Goal: Information Seeking & Learning: Learn about a topic

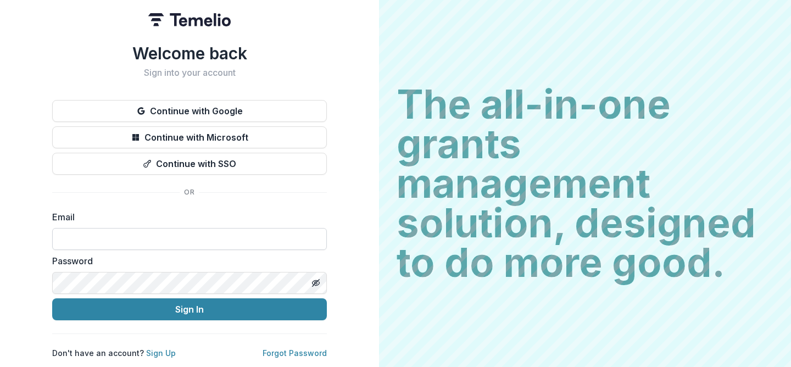
click at [164, 230] on input at bounding box center [189, 239] width 275 height 22
type input "**********"
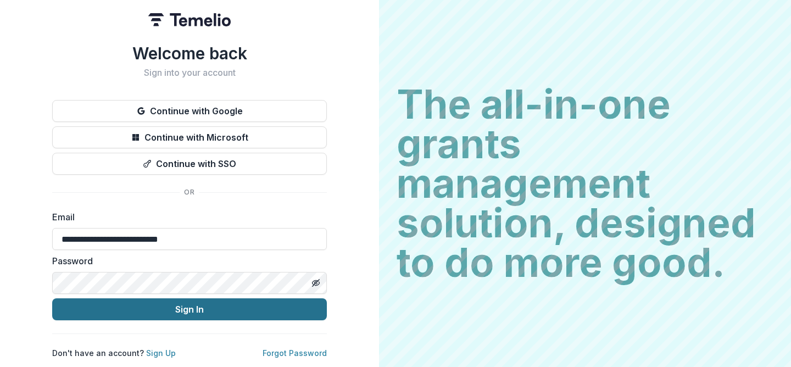
click at [198, 306] on button "Sign In" at bounding box center [189, 309] width 275 height 22
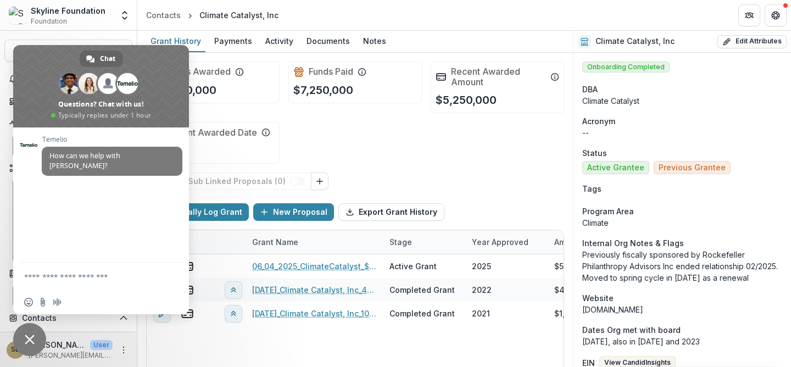
click at [36, 338] on span "Close chat" at bounding box center [29, 339] width 33 height 33
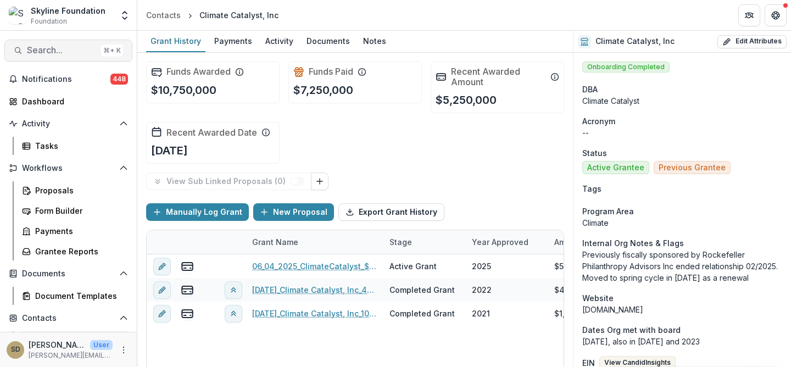
click at [65, 53] on span "Search..." at bounding box center [62, 50] width 70 height 10
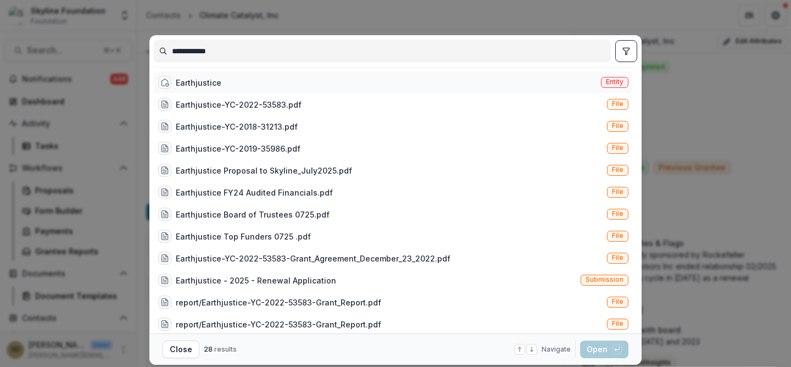
type input "**********"
click at [214, 81] on div "Earthjustice" at bounding box center [199, 83] width 46 height 12
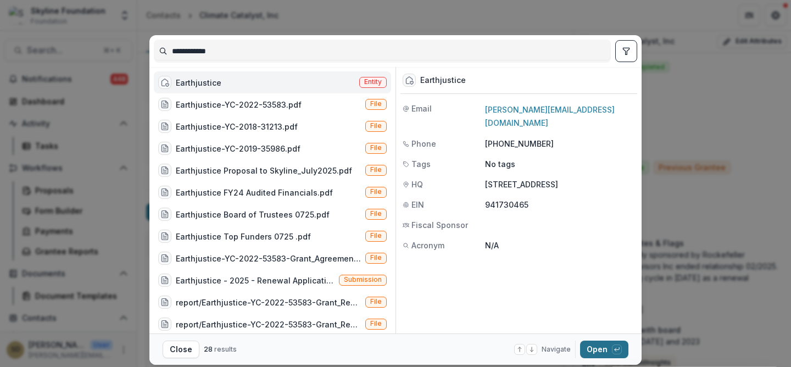
click at [591, 349] on button "Open with enter key" at bounding box center [604, 349] width 48 height 18
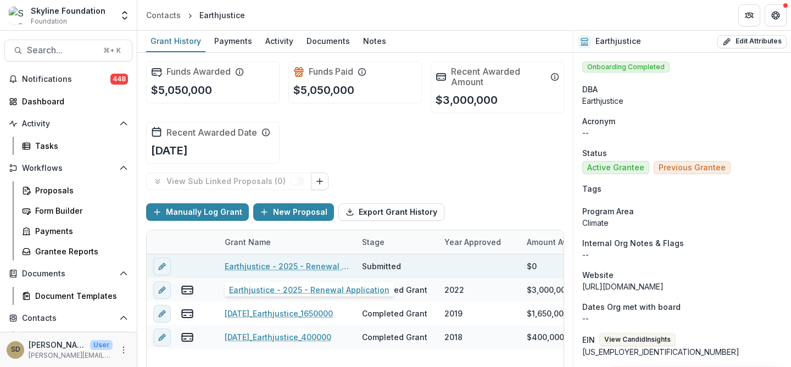
click at [276, 268] on link "Earthjustice - 2025 - Renewal Application" at bounding box center [287, 266] width 124 height 12
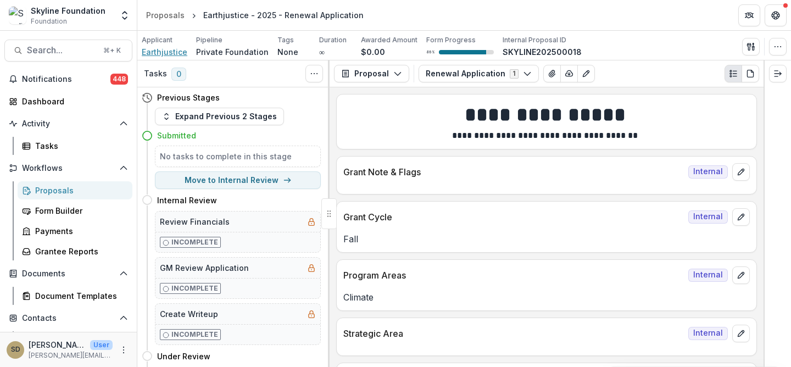
click at [170, 52] on span "Earthjustice" at bounding box center [165, 52] width 46 height 12
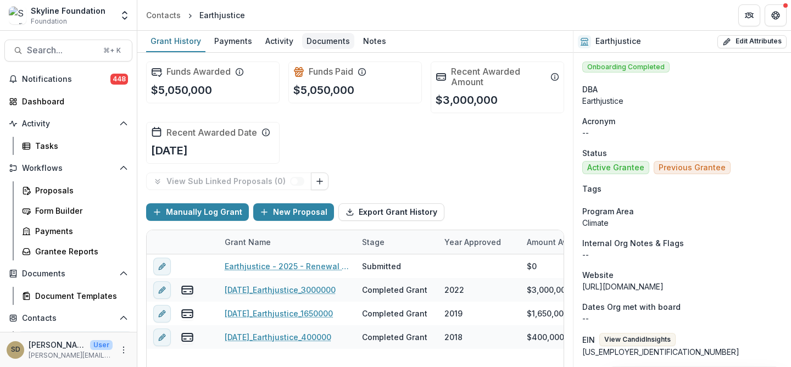
click at [311, 41] on div "Documents" at bounding box center [328, 41] width 52 height 16
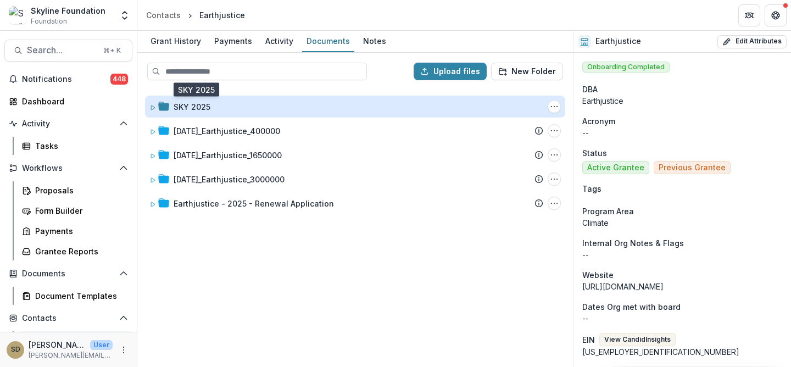
click at [191, 105] on div "SKY 2025" at bounding box center [192, 107] width 37 height 12
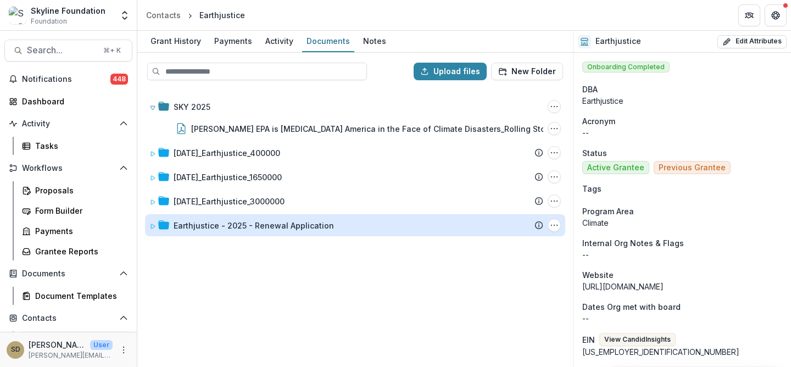
click at [221, 222] on div "Earthjustice - 2025 - Renewal Application" at bounding box center [254, 226] width 160 height 12
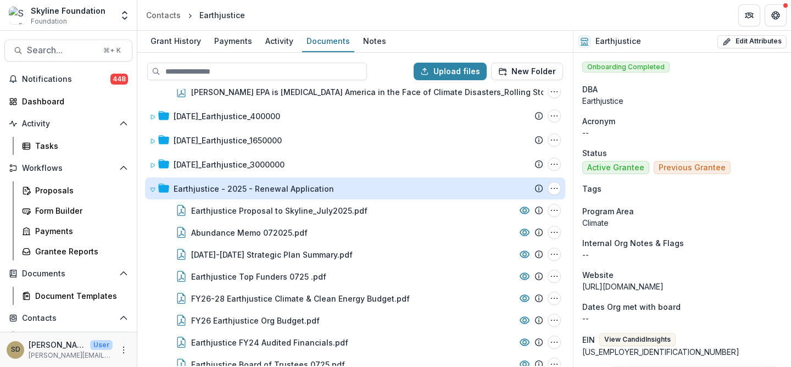
scroll to position [41, 0]
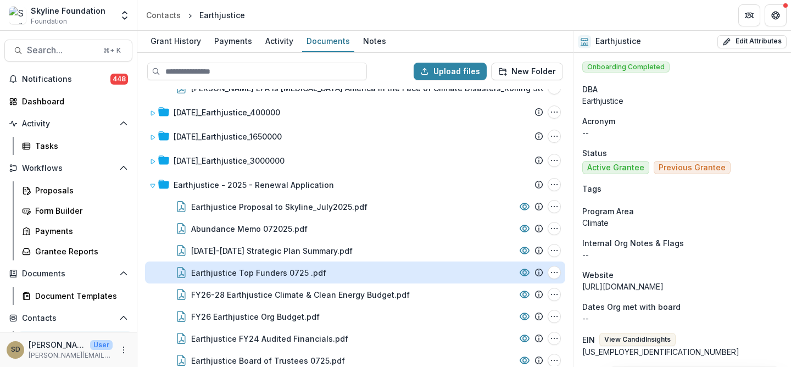
click at [242, 267] on div "Earthjustice Top Funders 0725 .pdf" at bounding box center [258, 273] width 135 height 12
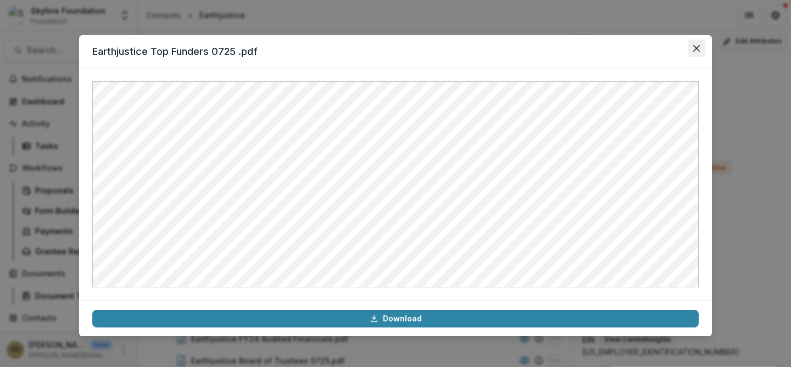
click at [695, 49] on icon "Close" at bounding box center [696, 48] width 7 height 7
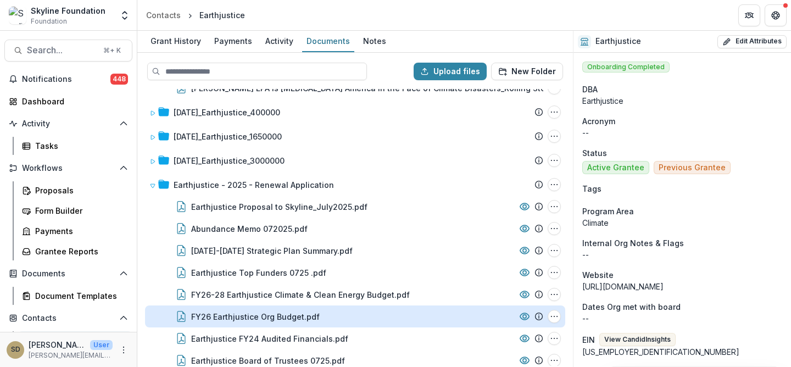
click at [298, 320] on div "FY26 Earthjustice Org Budget.pdf" at bounding box center [255, 317] width 129 height 12
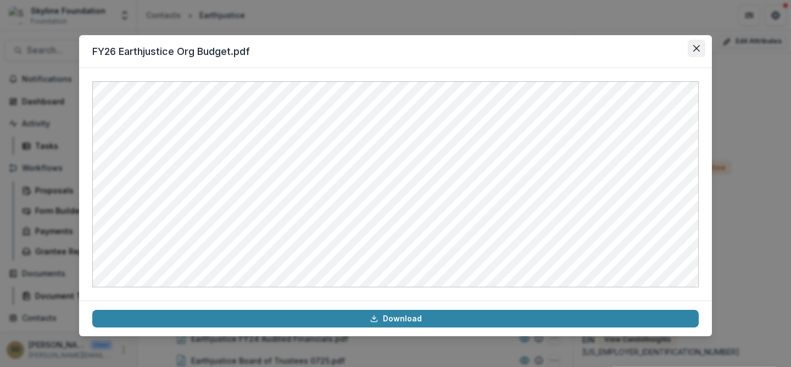
click at [700, 51] on button "Close" at bounding box center [697, 49] width 18 height 18
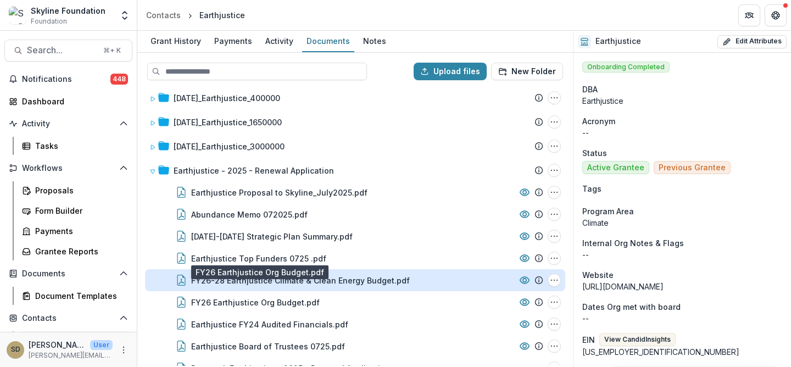
scroll to position [75, 0]
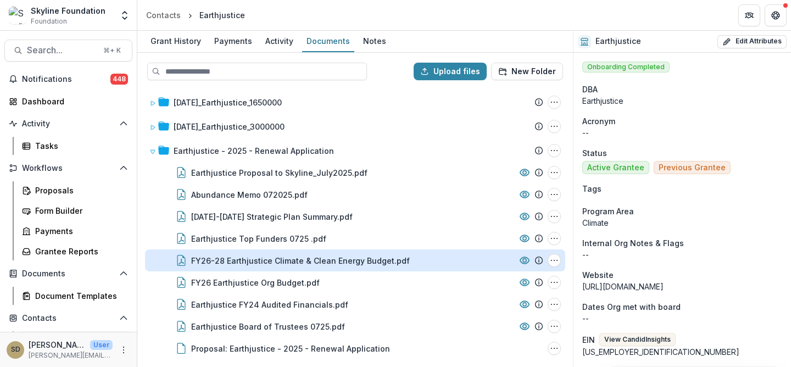
click at [373, 260] on div "FY26-28 Earthjustice Climate & Clean Energy Budget.pdf" at bounding box center [300, 261] width 219 height 12
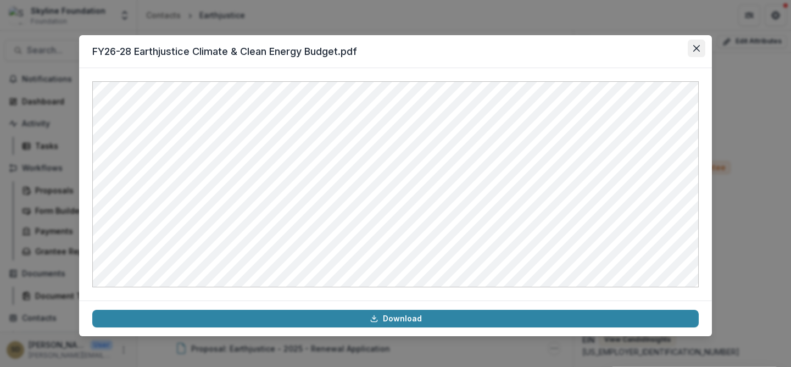
click at [699, 49] on icon "Close" at bounding box center [696, 48] width 7 height 7
